Goal: Information Seeking & Learning: Learn about a topic

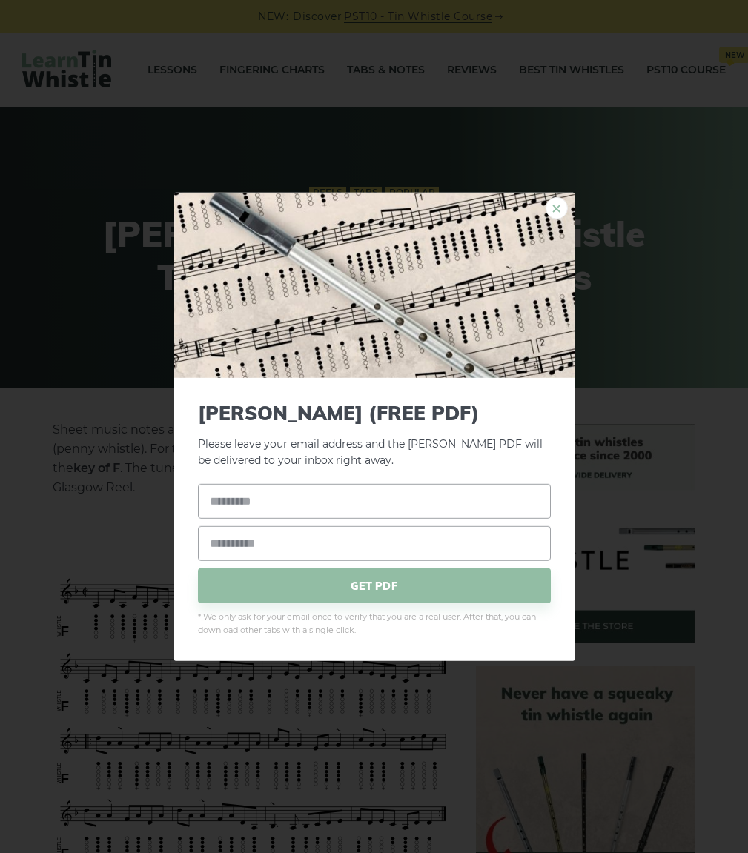
click at [550, 205] on link "×" at bounding box center [557, 207] width 22 height 22
click at [552, 196] on link "×" at bounding box center [557, 207] width 22 height 22
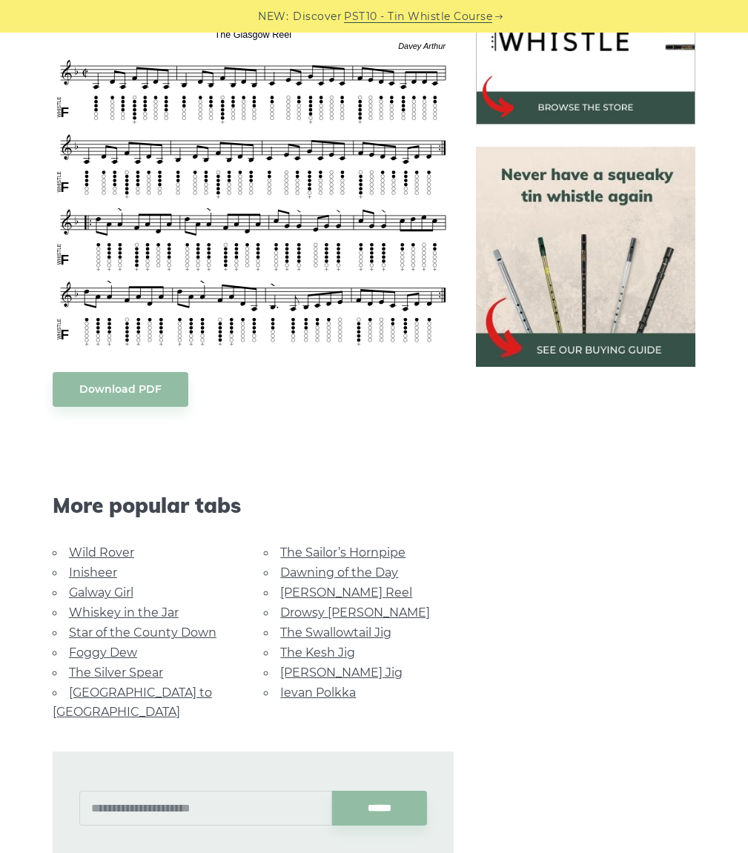
scroll to position [445, 0]
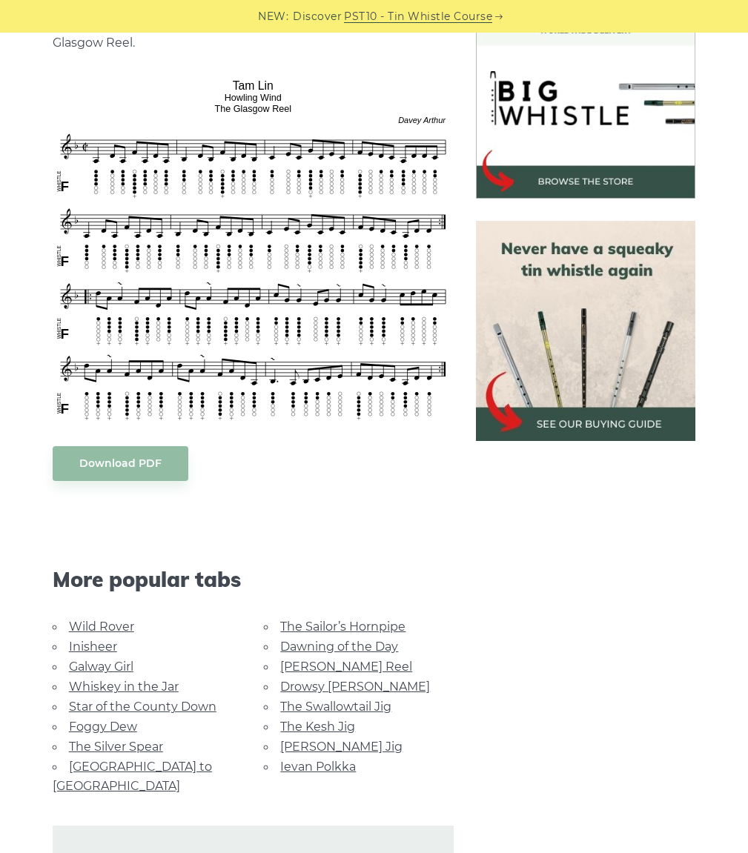
click at [202, 280] on body "NEW: Discover PST10 - Tin Whistle Course Lessons Fingering Charts Tabs & Notes …" at bounding box center [374, 671] width 748 height 2233
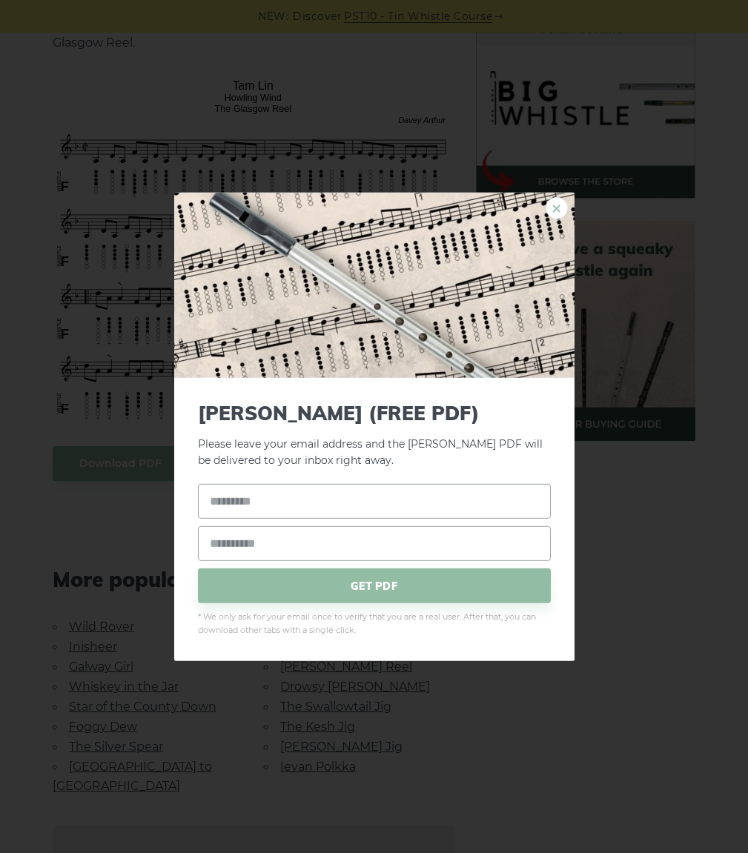
click at [553, 202] on link "×" at bounding box center [557, 207] width 22 height 22
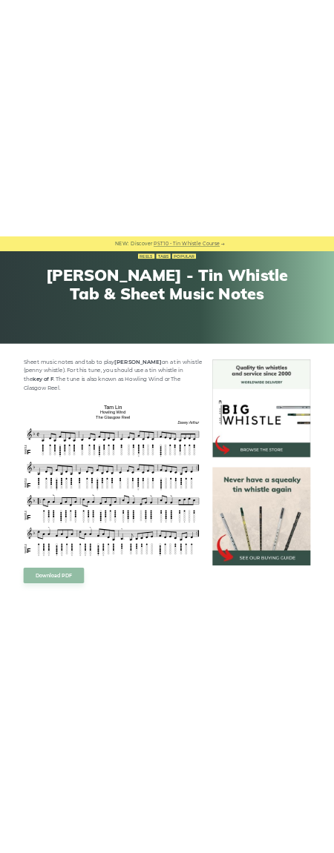
scroll to position [371, 0]
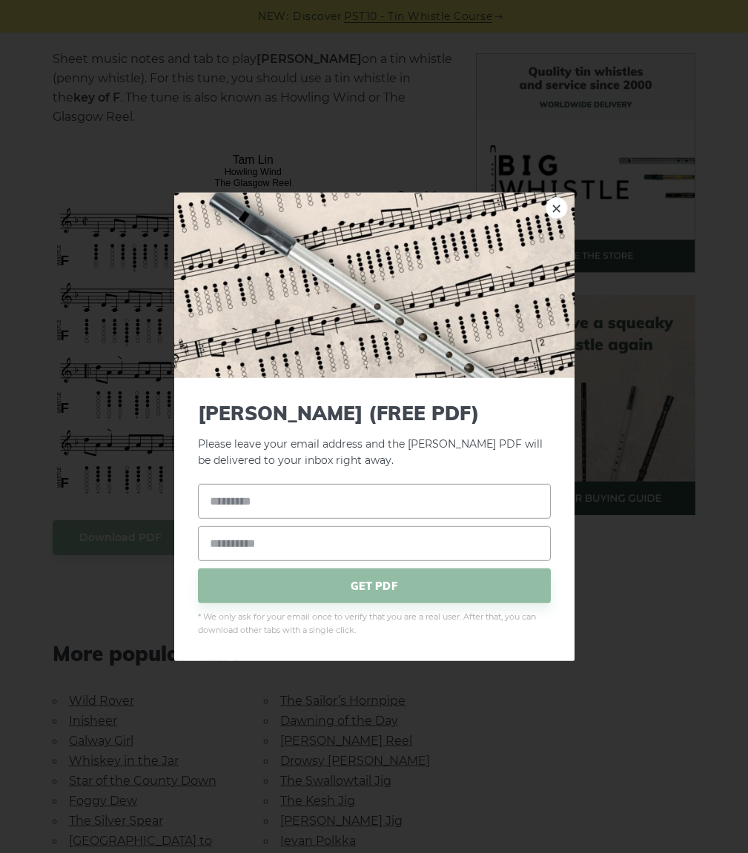
drag, startPoint x: 170, startPoint y: 277, endPoint x: 624, endPoint y: 589, distance: 551.2
click at [624, 589] on div "× Tam Lin (FREE PDF) Please leave your email address and the Tam Lin PDF will b…" at bounding box center [374, 426] width 748 height 853
click at [646, 586] on div "× Tam Lin (FREE PDF) Please leave your email address and the Tam Lin PDF will b…" at bounding box center [374, 426] width 748 height 853
click at [557, 208] on link "×" at bounding box center [557, 207] width 22 height 22
